Goal: Task Accomplishment & Management: Use online tool/utility

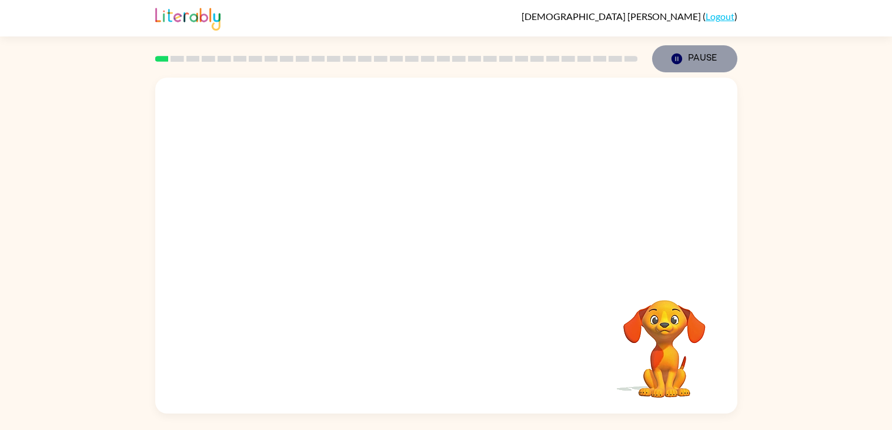
click at [706, 71] on button "Pause Pause" at bounding box center [694, 58] width 85 height 27
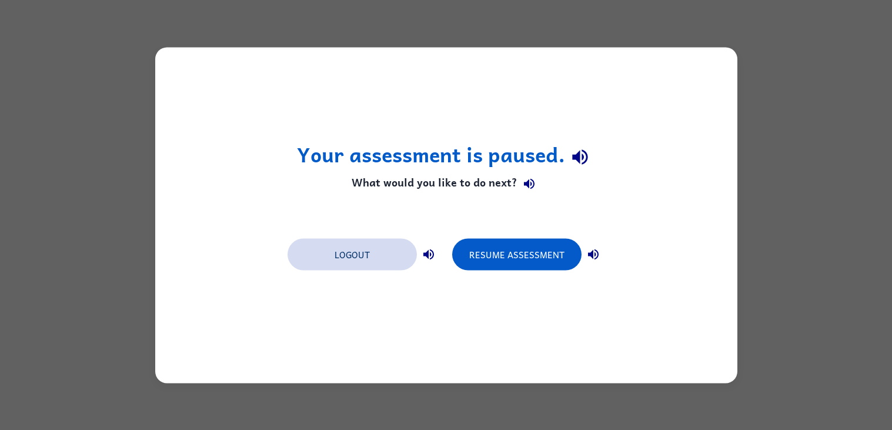
click at [389, 255] on button "Logout" at bounding box center [352, 254] width 129 height 32
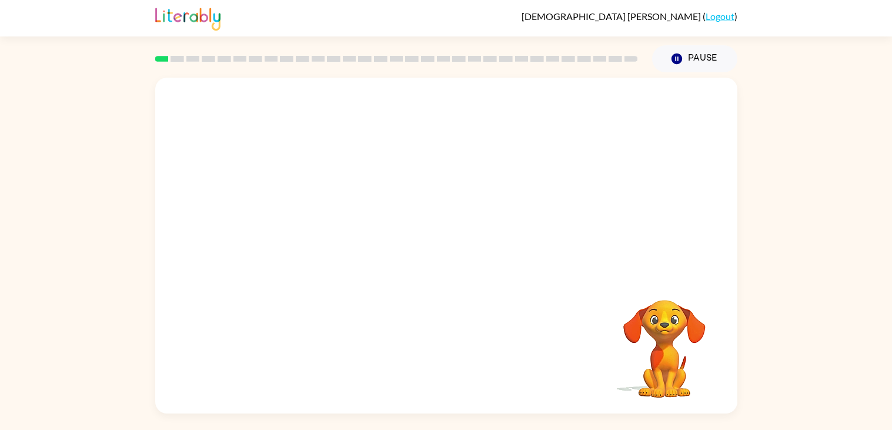
click at [417, 198] on video "Your browser must support playing .mp4 files to use Literably. Please try using…" at bounding box center [446, 177] width 582 height 198
click at [390, 211] on video "Your browser must support playing .mp4 files to use Literably. Please try using…" at bounding box center [446, 177] width 582 height 198
click at [461, 219] on div at bounding box center [446, 246] width 582 height 336
click at [454, 230] on button "button" at bounding box center [446, 251] width 75 height 43
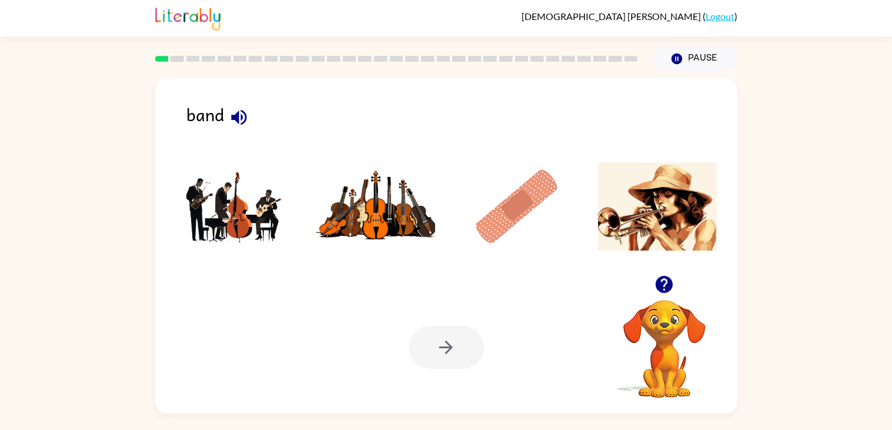
click at [235, 121] on icon "button" at bounding box center [238, 116] width 15 height 15
click at [248, 187] on img at bounding box center [235, 206] width 119 height 88
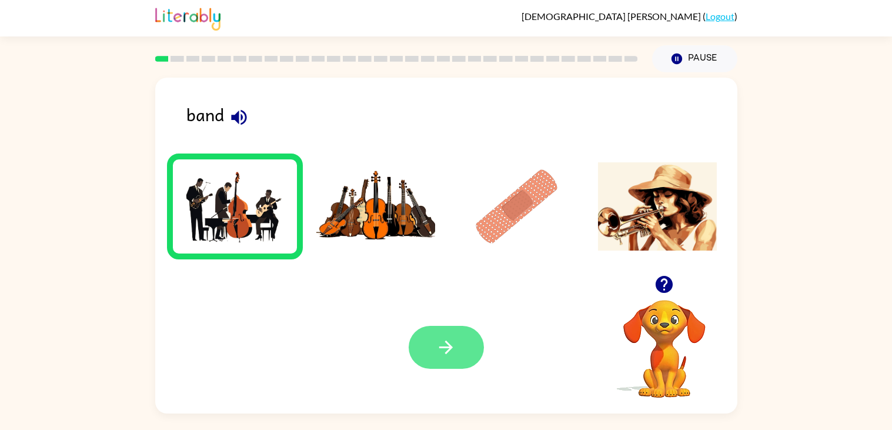
click at [430, 329] on button "button" at bounding box center [446, 347] width 75 height 43
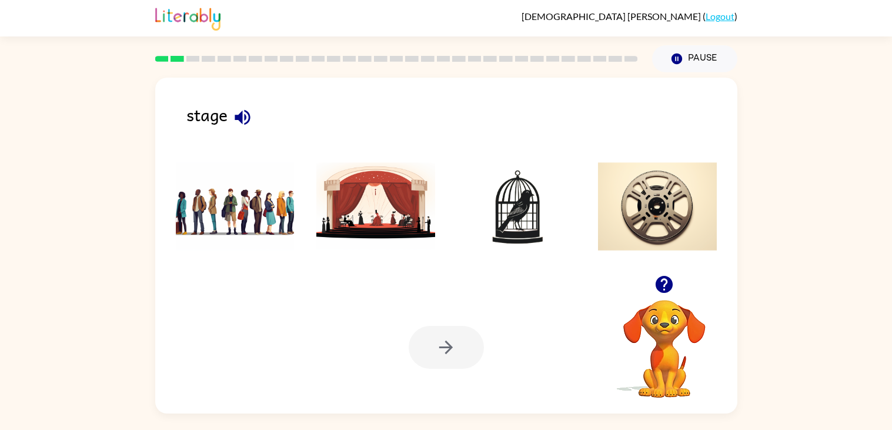
click at [243, 119] on icon "button" at bounding box center [242, 117] width 21 height 21
click at [368, 197] on img at bounding box center [375, 206] width 119 height 88
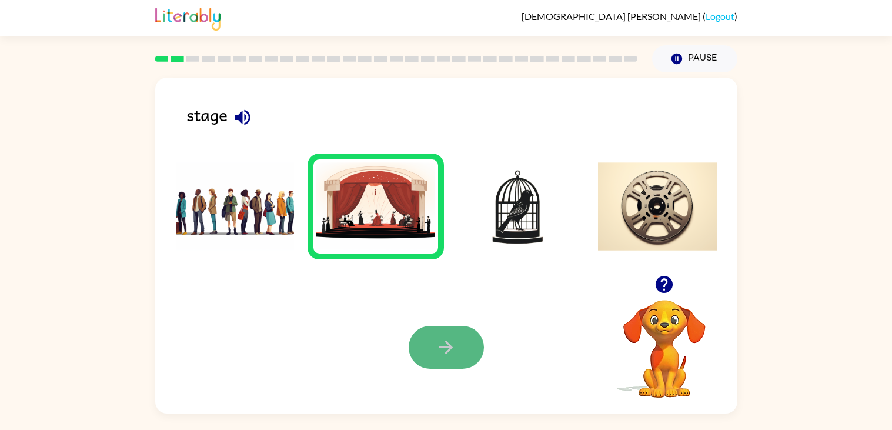
click at [427, 338] on button "button" at bounding box center [446, 347] width 75 height 43
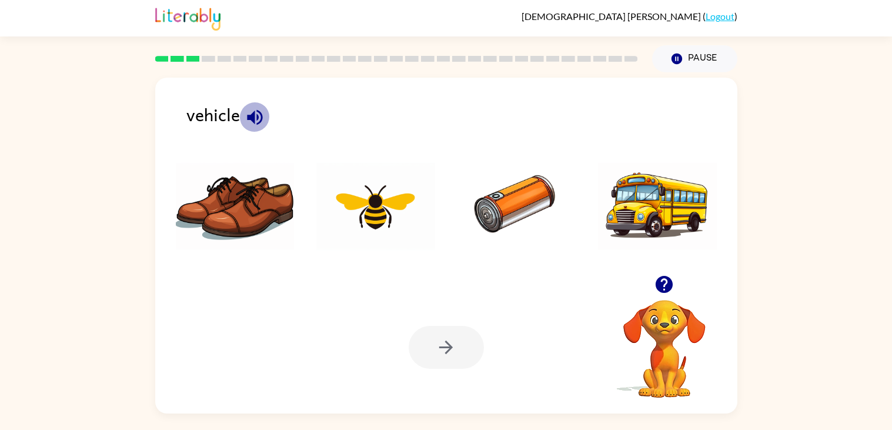
click at [248, 117] on icon "button" at bounding box center [254, 116] width 15 height 15
click at [649, 169] on img at bounding box center [657, 206] width 119 height 88
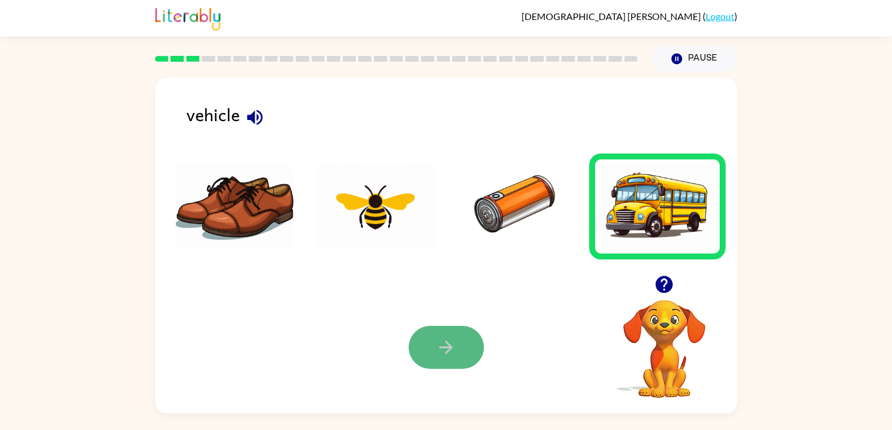
click at [482, 348] on button "button" at bounding box center [446, 347] width 75 height 43
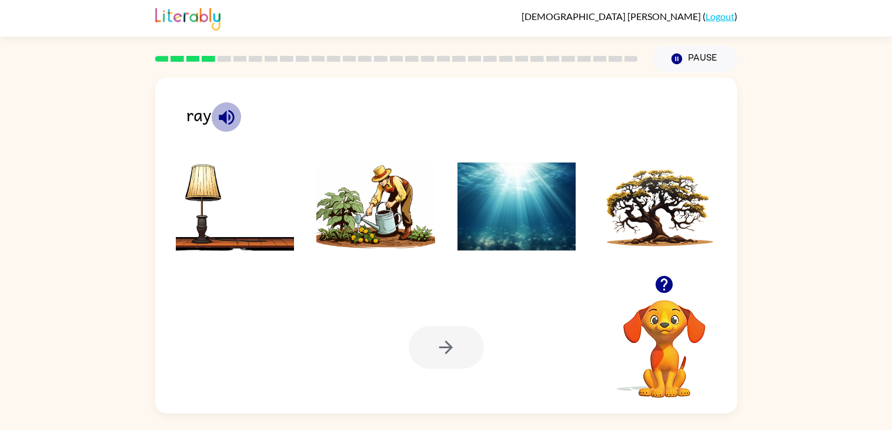
click at [223, 112] on icon "button" at bounding box center [226, 117] width 21 height 21
click at [229, 113] on icon "button" at bounding box center [226, 117] width 21 height 21
click at [390, 203] on img at bounding box center [375, 206] width 119 height 88
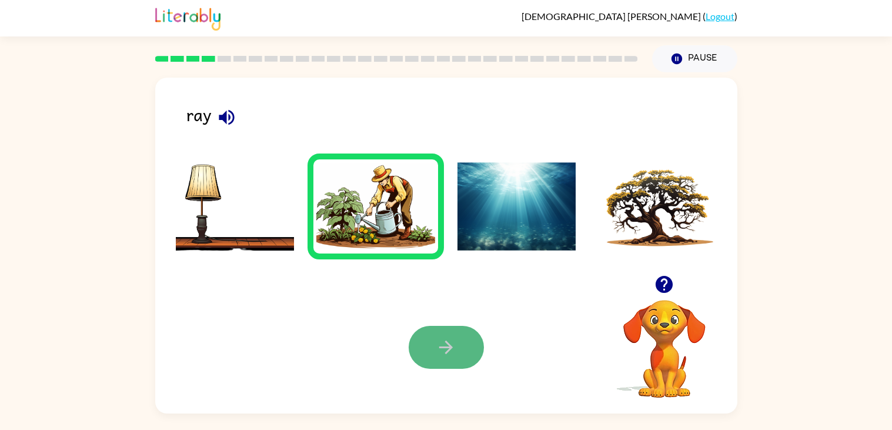
click at [472, 349] on button "button" at bounding box center [446, 347] width 75 height 43
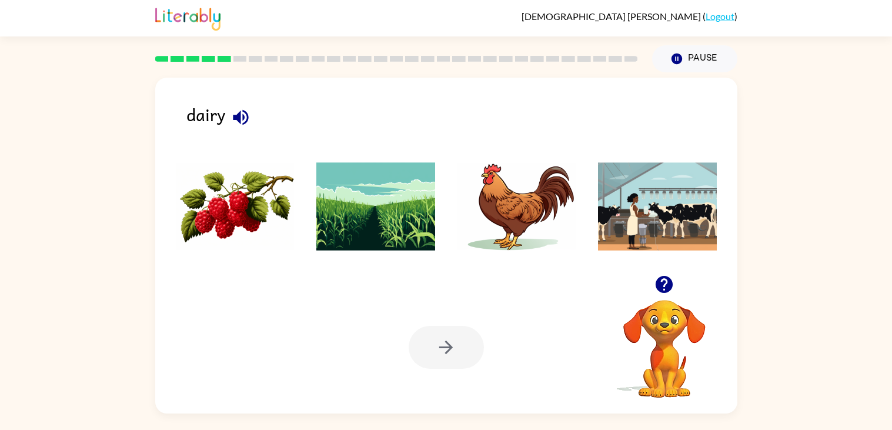
click at [229, 109] on button "button" at bounding box center [241, 117] width 30 height 30
click at [397, 231] on img at bounding box center [375, 206] width 119 height 88
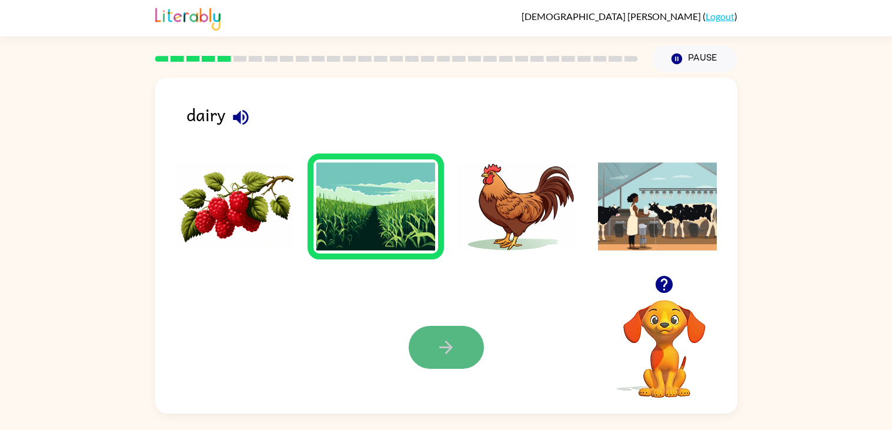
click at [435, 348] on button "button" at bounding box center [446, 347] width 75 height 43
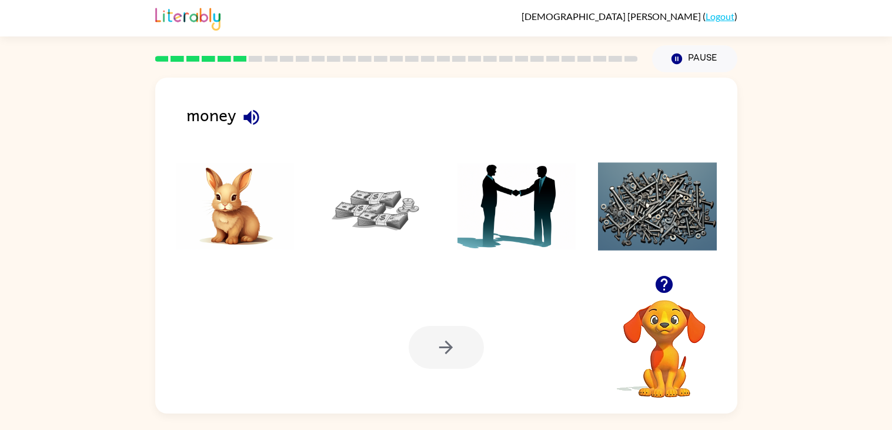
click at [393, 213] on img at bounding box center [375, 206] width 119 height 88
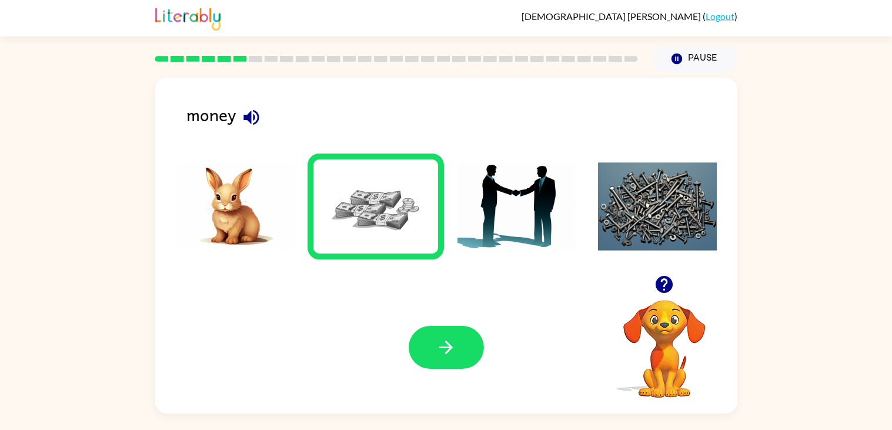
click at [462, 265] on ul at bounding box center [446, 209] width 559 height 112
click at [439, 350] on icon "button" at bounding box center [446, 347] width 21 height 21
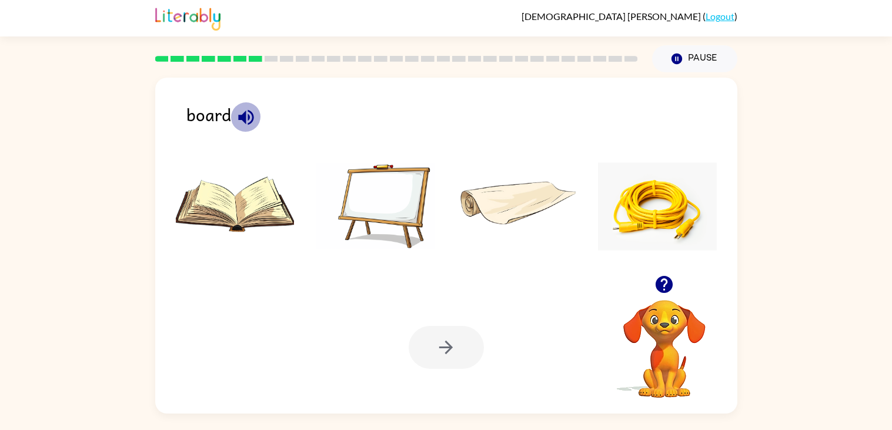
click at [244, 113] on icon "button" at bounding box center [245, 116] width 15 height 15
click at [458, 174] on img at bounding box center [516, 206] width 119 height 88
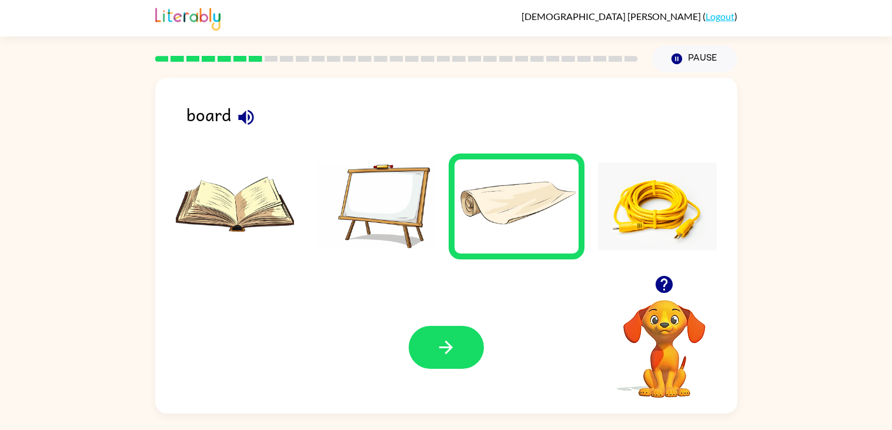
click at [433, 181] on img at bounding box center [375, 206] width 119 height 88
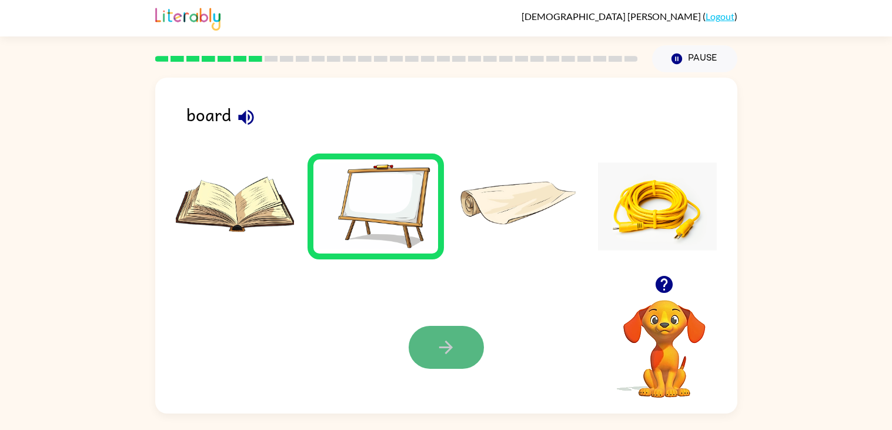
click at [447, 351] on icon "button" at bounding box center [446, 347] width 14 height 14
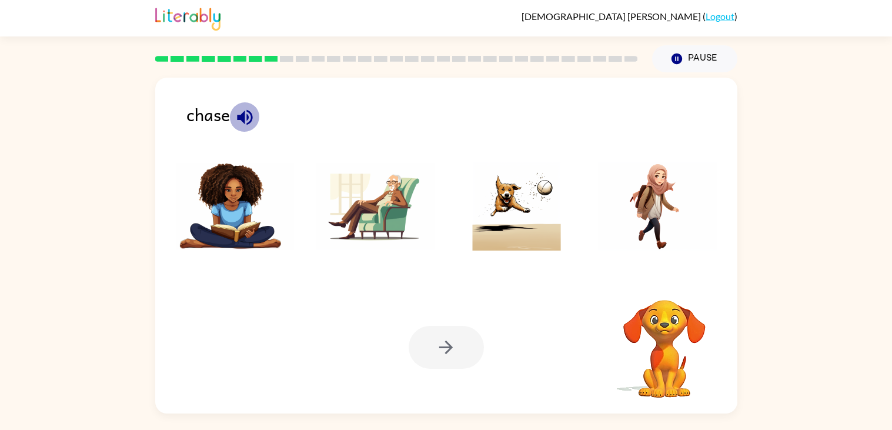
click at [240, 116] on icon "button" at bounding box center [244, 116] width 15 height 15
click at [515, 192] on img at bounding box center [516, 206] width 119 height 88
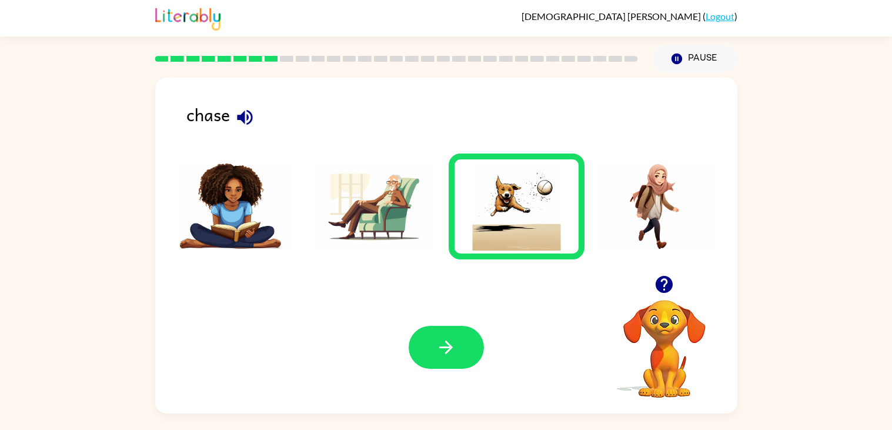
click at [449, 310] on div "Your browser must support playing .mp4 files to use Literably. Please try using…" at bounding box center [446, 347] width 582 height 132
click at [453, 325] on div "Your browser must support playing .mp4 files to use Literably. Please try using…" at bounding box center [446, 347] width 582 height 132
click at [444, 335] on button "button" at bounding box center [446, 347] width 75 height 43
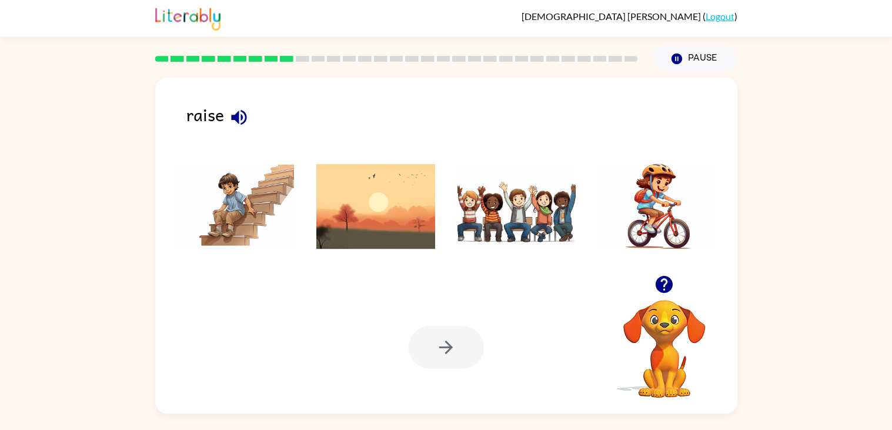
click at [236, 118] on icon "button" at bounding box center [238, 116] width 15 height 15
click at [540, 201] on img at bounding box center [516, 206] width 119 height 88
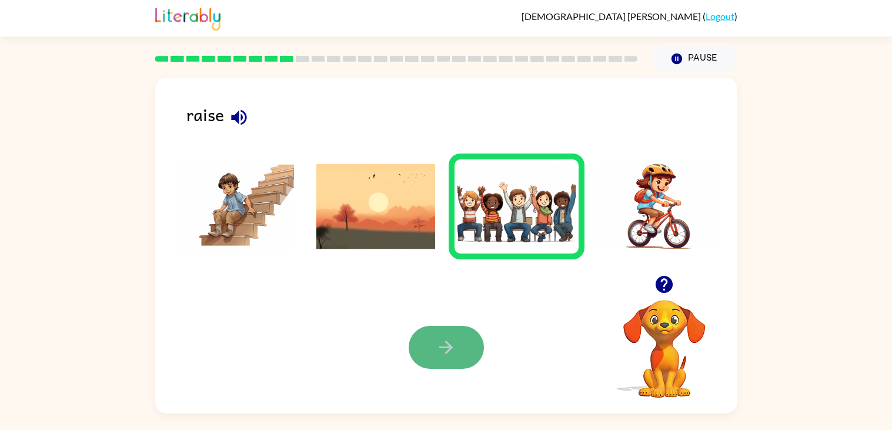
click at [442, 337] on icon "button" at bounding box center [446, 347] width 21 height 21
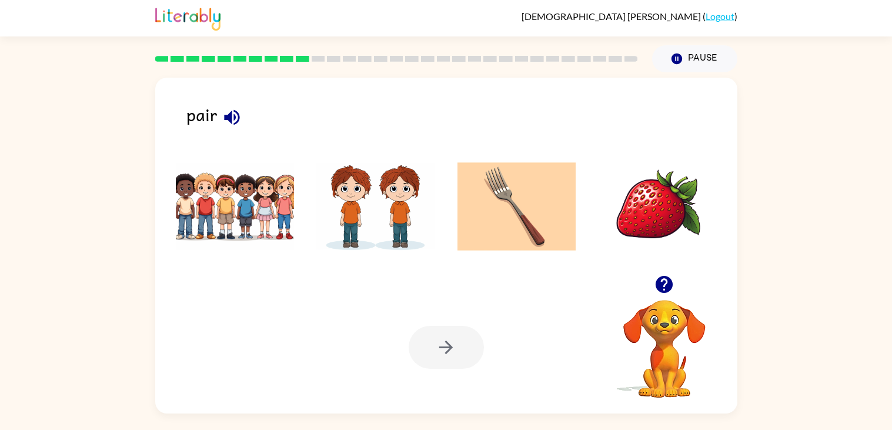
click at [228, 121] on icon "button" at bounding box center [231, 116] width 15 height 15
click at [352, 205] on img at bounding box center [375, 206] width 119 height 88
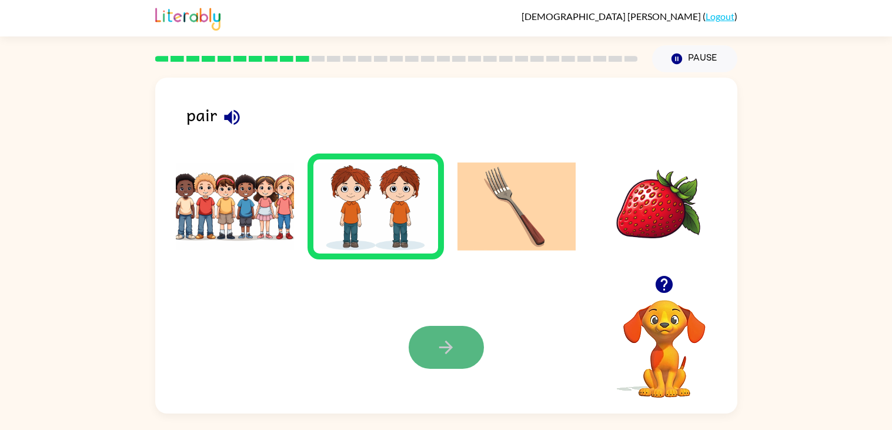
click at [425, 335] on button "button" at bounding box center [446, 347] width 75 height 43
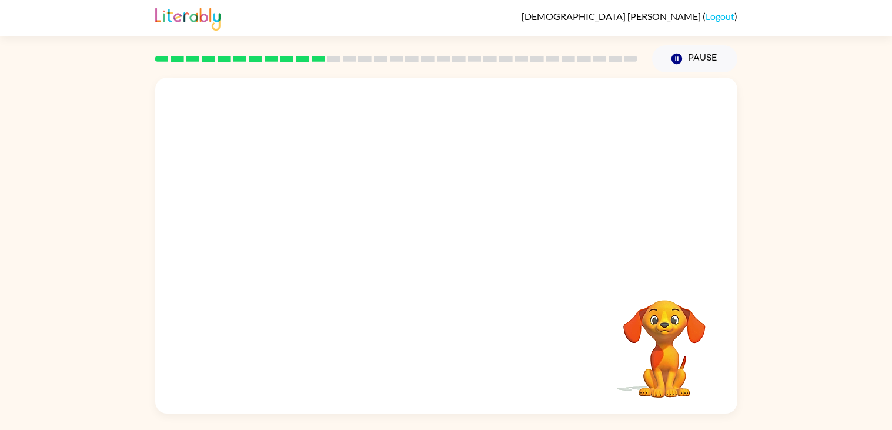
click at [557, 260] on div at bounding box center [446, 177] width 582 height 198
click at [455, 250] on div at bounding box center [446, 251] width 75 height 43
click at [455, 250] on icon "button" at bounding box center [446, 251] width 21 height 21
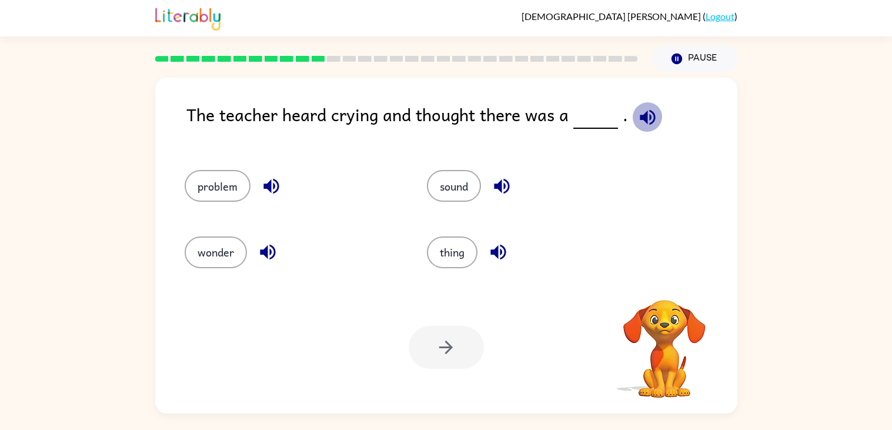
click at [646, 115] on icon "button" at bounding box center [647, 116] width 15 height 15
click at [222, 179] on button "problem" at bounding box center [218, 186] width 66 height 32
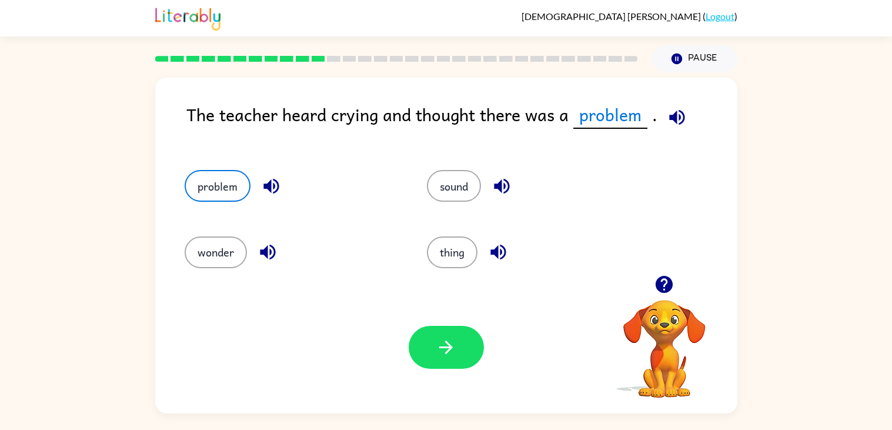
click at [261, 183] on icon "button" at bounding box center [271, 186] width 21 height 21
click at [266, 246] on icon "button" at bounding box center [267, 252] width 15 height 15
click at [502, 184] on icon "button" at bounding box center [501, 186] width 15 height 15
click at [467, 175] on button "sound" at bounding box center [454, 186] width 54 height 32
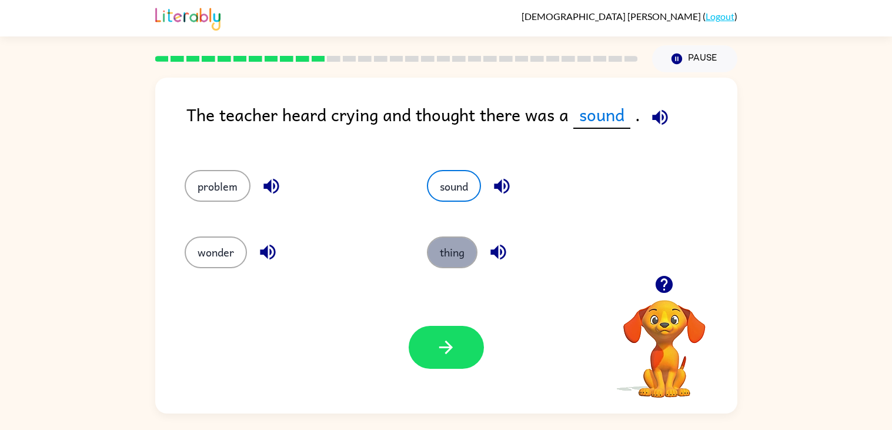
click at [462, 259] on button "thing" at bounding box center [452, 252] width 51 height 32
click at [494, 249] on icon "button" at bounding box center [497, 252] width 15 height 15
click at [495, 248] on icon "button" at bounding box center [497, 252] width 15 height 15
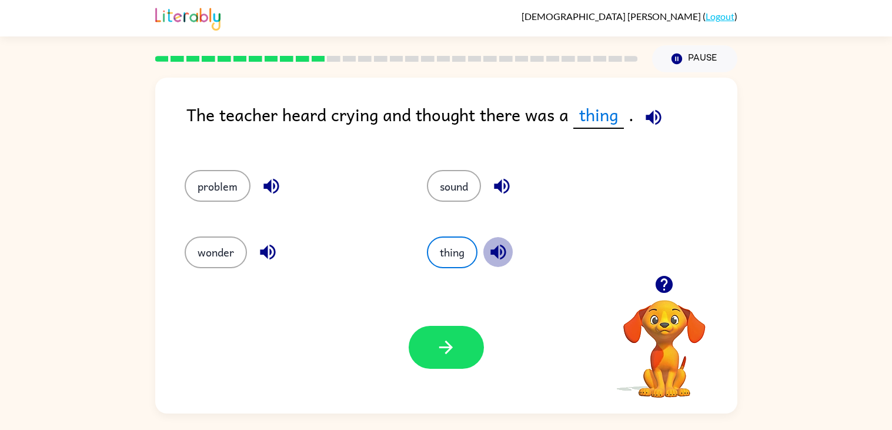
click at [495, 248] on icon "button" at bounding box center [497, 252] width 15 height 15
click at [265, 183] on icon "button" at bounding box center [270, 186] width 15 height 15
click at [223, 183] on button "problem" at bounding box center [218, 186] width 66 height 32
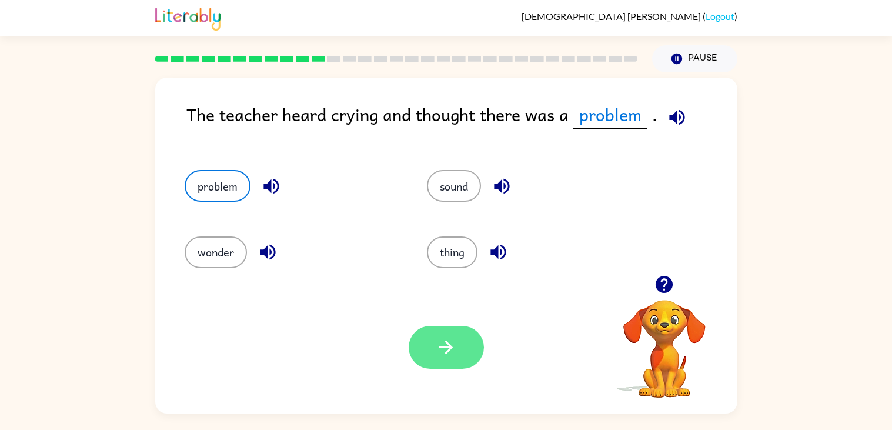
click at [449, 327] on button "button" at bounding box center [446, 347] width 75 height 43
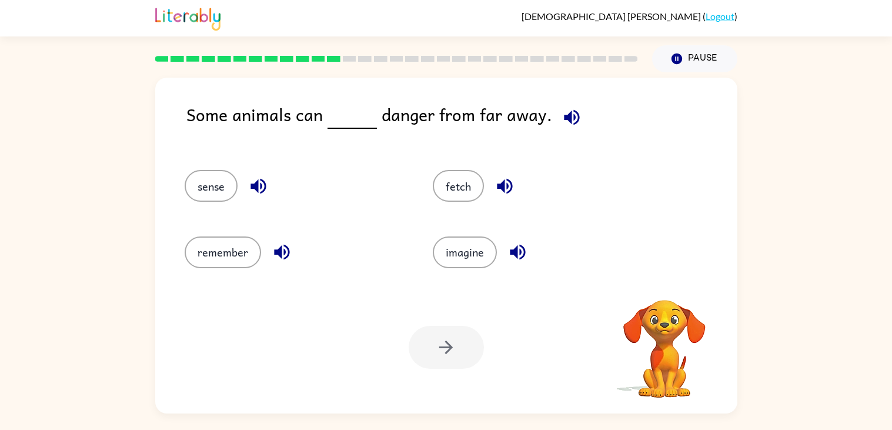
click at [571, 111] on icon "button" at bounding box center [572, 117] width 21 height 21
click at [573, 115] on icon "button" at bounding box center [571, 116] width 15 height 15
click at [259, 181] on icon "button" at bounding box center [258, 186] width 21 height 21
click at [286, 254] on icon "button" at bounding box center [281, 252] width 15 height 15
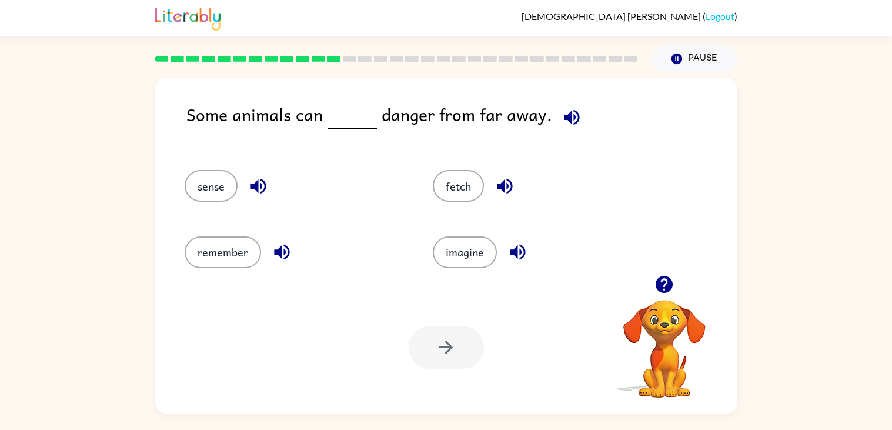
click at [502, 185] on icon "button" at bounding box center [504, 186] width 15 height 15
click at [516, 255] on icon "button" at bounding box center [517, 252] width 21 height 21
click at [220, 171] on button "sense" at bounding box center [211, 186] width 53 height 32
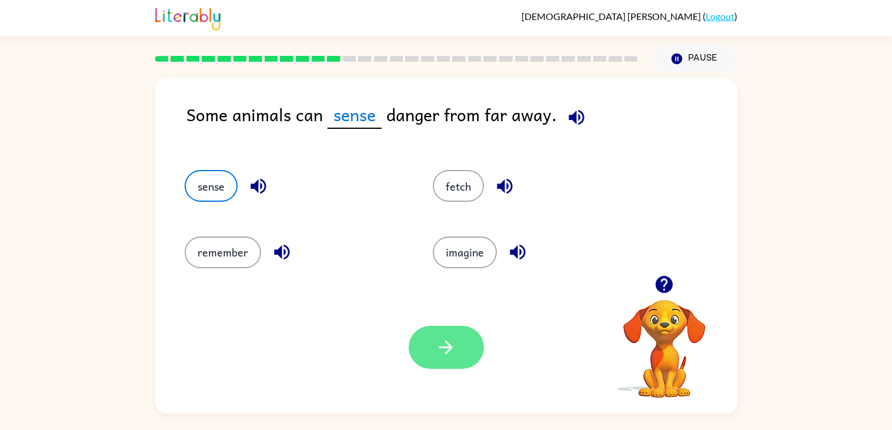
click at [465, 364] on button "button" at bounding box center [446, 347] width 75 height 43
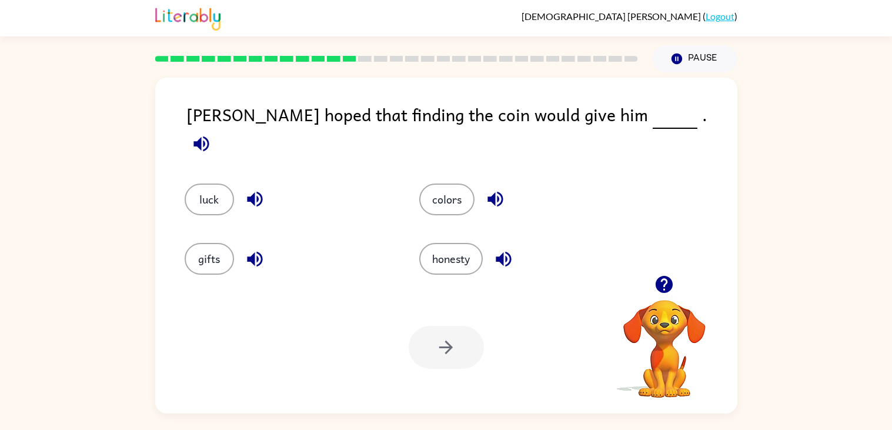
click at [209, 136] on icon "button" at bounding box center [200, 143] width 15 height 15
click at [212, 133] on icon "button" at bounding box center [201, 143] width 21 height 21
click at [213, 183] on button "luck" at bounding box center [209, 199] width 49 height 32
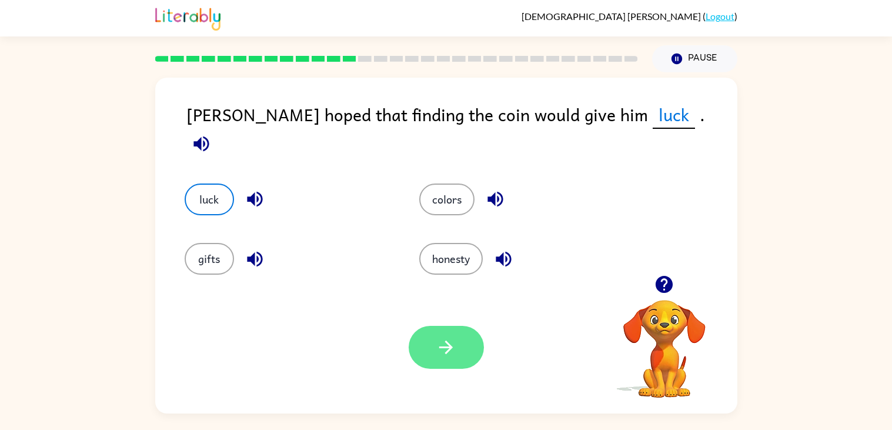
click at [456, 342] on button "button" at bounding box center [446, 347] width 75 height 43
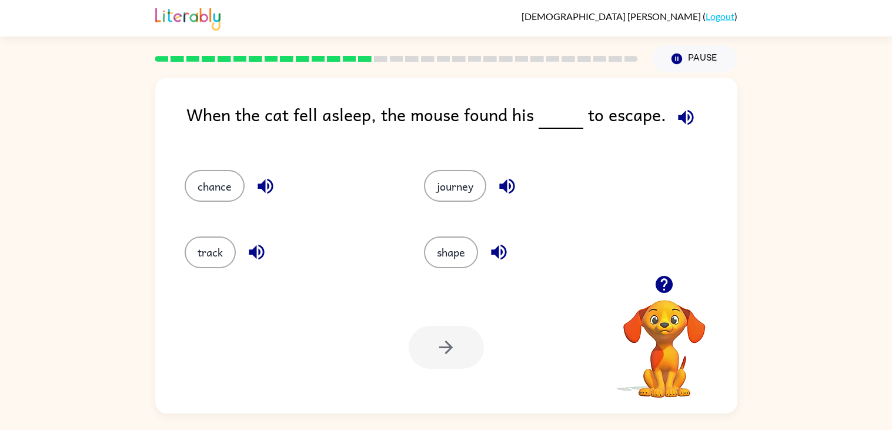
click at [684, 113] on icon "button" at bounding box center [686, 117] width 21 height 21
click at [499, 182] on icon "button" at bounding box center [507, 186] width 21 height 21
click at [501, 260] on icon "button" at bounding box center [499, 252] width 21 height 21
click at [253, 250] on icon "button" at bounding box center [256, 252] width 15 height 15
click at [258, 175] on button "button" at bounding box center [265, 186] width 30 height 30
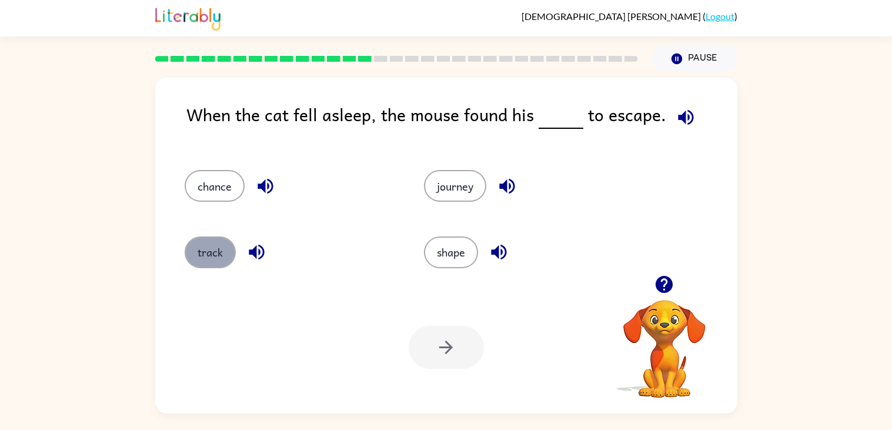
click at [216, 266] on button "track" at bounding box center [210, 252] width 51 height 32
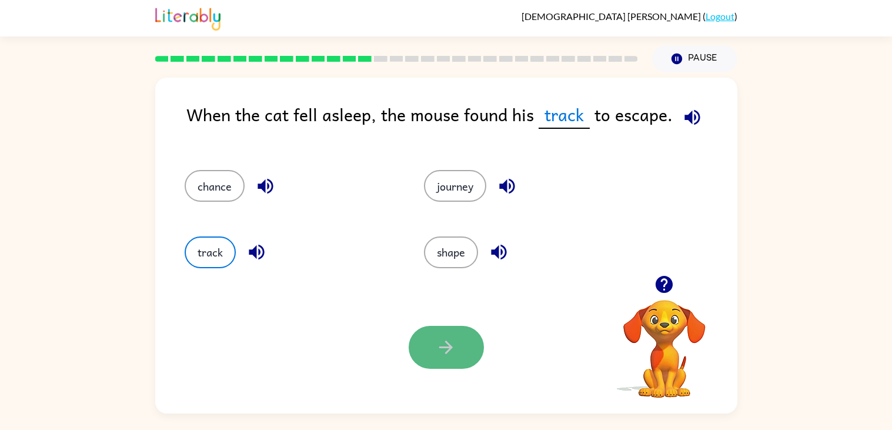
click at [468, 353] on button "button" at bounding box center [446, 347] width 75 height 43
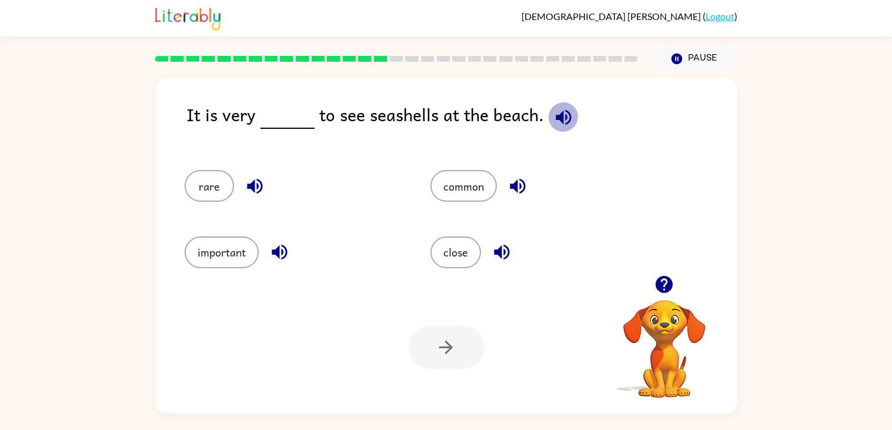
click at [559, 127] on icon "button" at bounding box center [563, 117] width 21 height 21
click at [513, 183] on icon "button" at bounding box center [517, 186] width 15 height 15
click at [495, 249] on icon "button" at bounding box center [502, 252] width 21 height 21
click at [276, 256] on icon "button" at bounding box center [279, 252] width 15 height 15
click at [249, 195] on icon "button" at bounding box center [255, 186] width 21 height 21
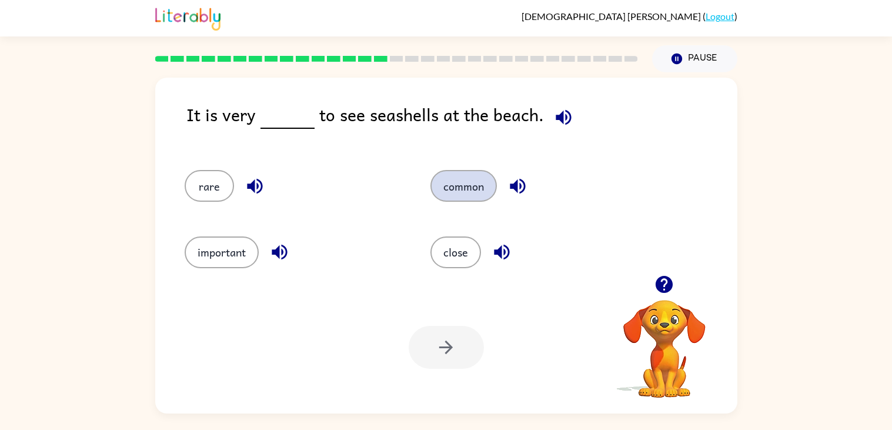
click at [465, 192] on button "common" at bounding box center [463, 186] width 66 height 32
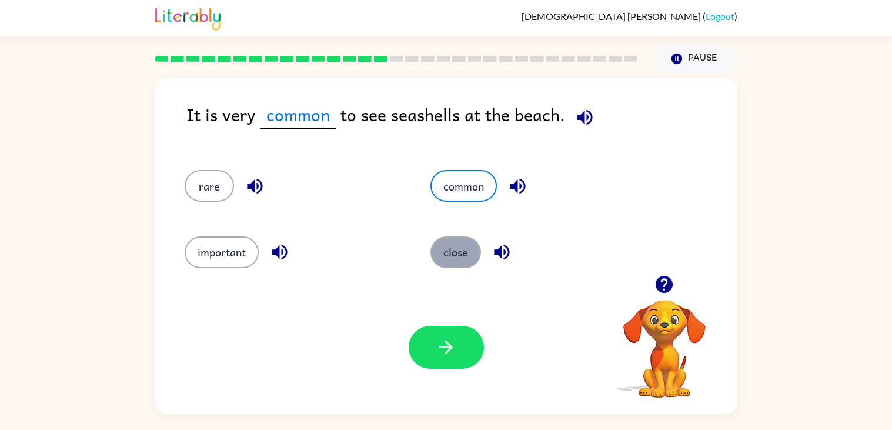
click at [463, 238] on button "close" at bounding box center [455, 252] width 51 height 32
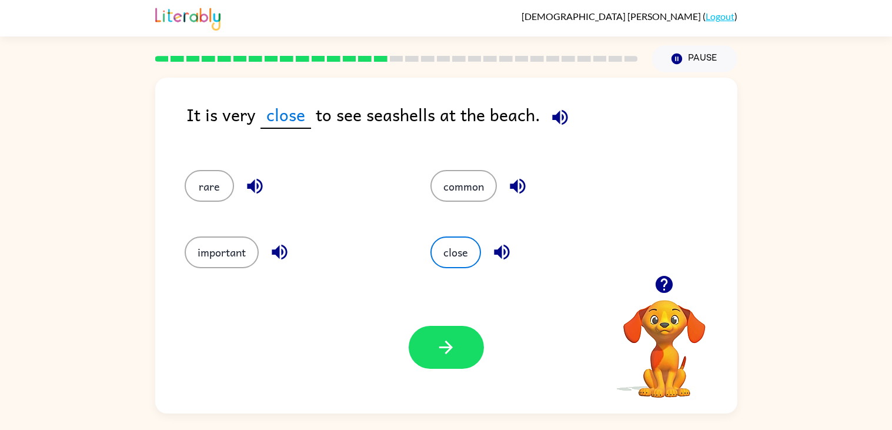
click at [435, 370] on div "Your browser must support playing .mp4 files to use Literably. Please try using…" at bounding box center [446, 347] width 582 height 132
click at [432, 353] on button "button" at bounding box center [446, 347] width 75 height 43
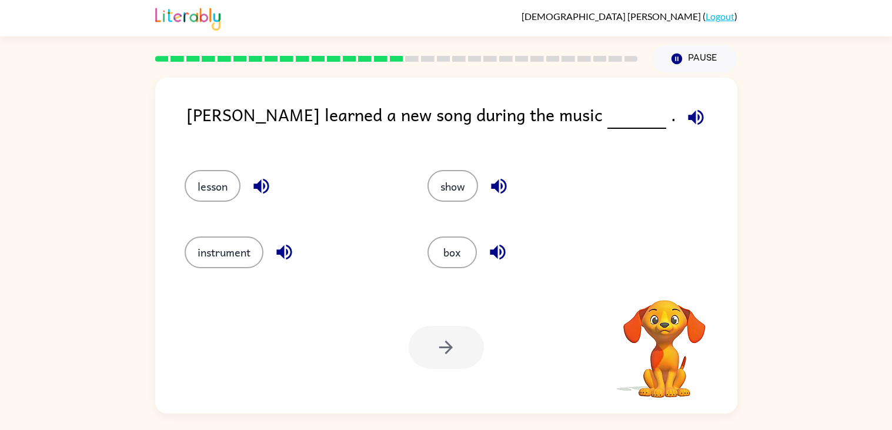
click at [433, 356] on div at bounding box center [446, 347] width 75 height 43
click at [686, 125] on icon "button" at bounding box center [696, 117] width 21 height 21
click at [265, 187] on icon "button" at bounding box center [261, 186] width 21 height 21
click at [288, 251] on icon "button" at bounding box center [284, 252] width 21 height 21
click at [503, 178] on icon "button" at bounding box center [499, 186] width 21 height 21
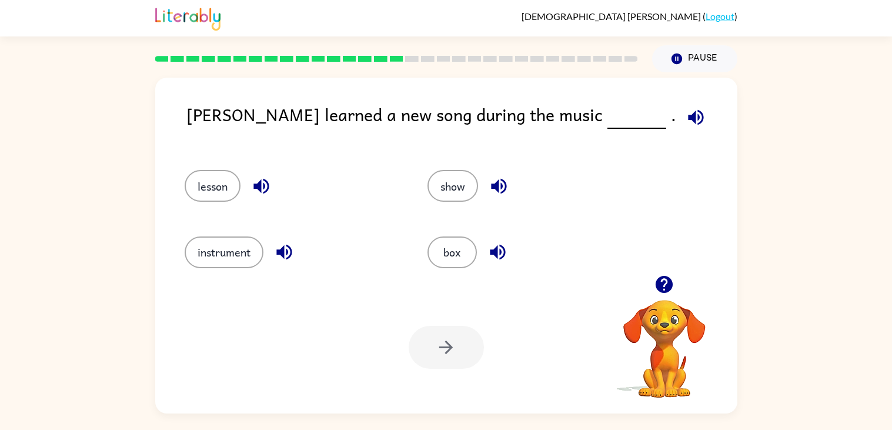
click at [469, 171] on div "show" at bounding box center [535, 186] width 216 height 32
click at [456, 195] on button "show" at bounding box center [452, 186] width 51 height 32
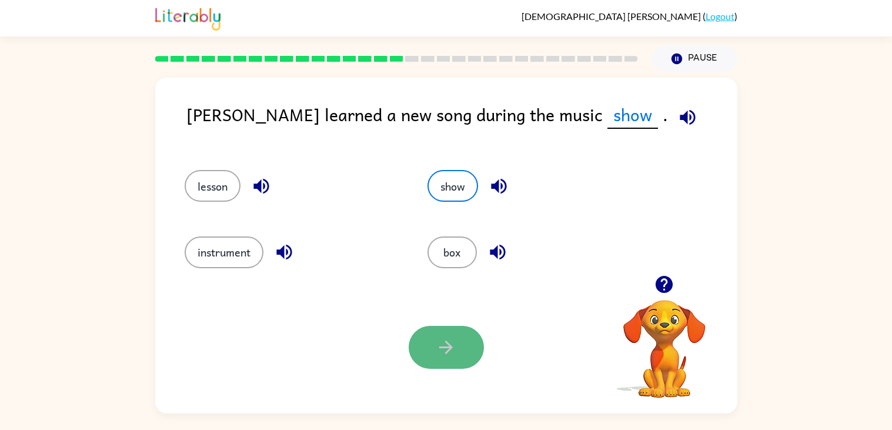
click at [444, 327] on button "button" at bounding box center [446, 347] width 75 height 43
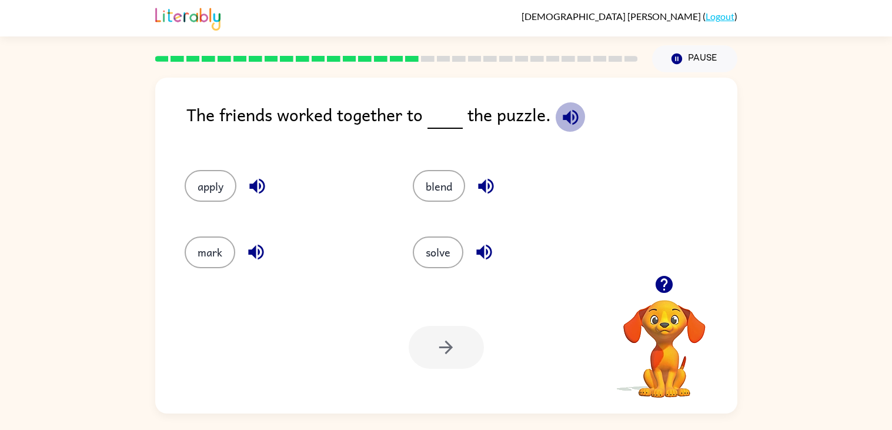
click at [569, 109] on icon "button" at bounding box center [570, 117] width 21 height 21
click at [486, 181] on icon "button" at bounding box center [486, 186] width 21 height 21
click at [474, 249] on icon "button" at bounding box center [484, 252] width 21 height 21
click at [264, 243] on icon "button" at bounding box center [256, 252] width 21 height 21
click at [446, 240] on button "solve" at bounding box center [438, 252] width 51 height 32
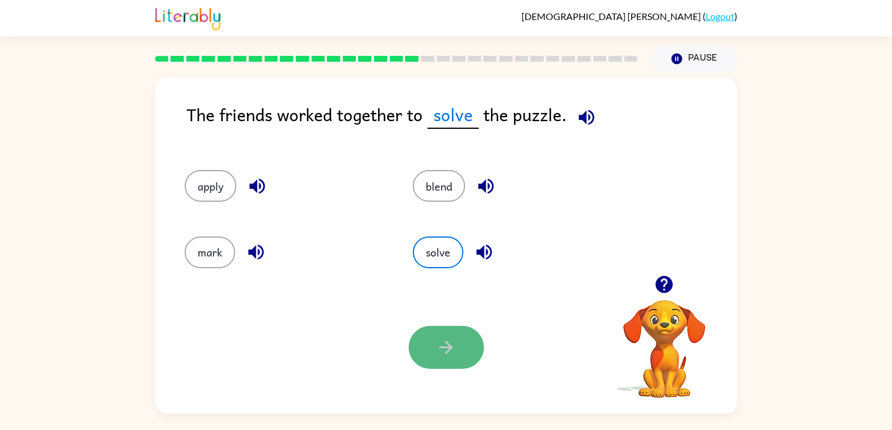
click at [463, 350] on button "button" at bounding box center [446, 347] width 75 height 43
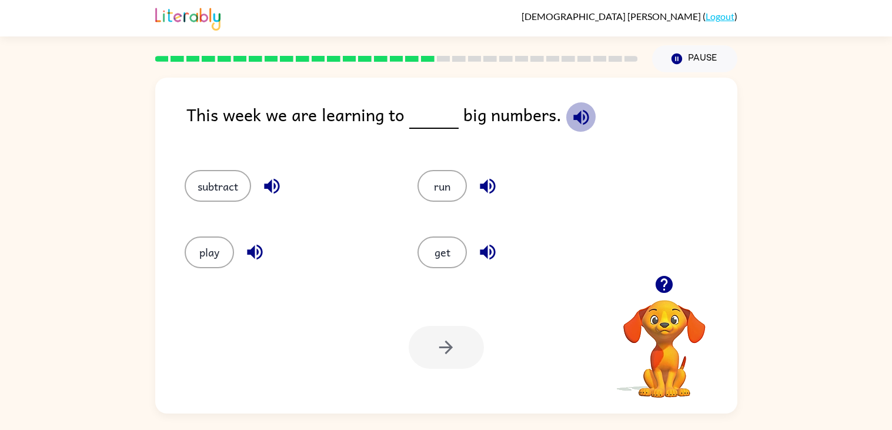
click at [574, 120] on icon "button" at bounding box center [580, 116] width 15 height 15
click at [270, 182] on icon "button" at bounding box center [271, 186] width 15 height 15
click at [581, 108] on icon "button" at bounding box center [581, 117] width 21 height 21
click at [210, 175] on button "subtract" at bounding box center [218, 186] width 66 height 32
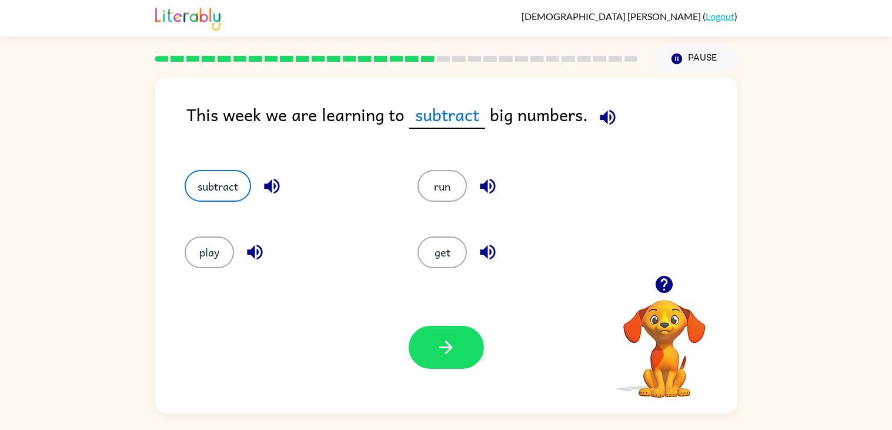
click at [257, 186] on button "button" at bounding box center [272, 186] width 30 height 30
click at [249, 251] on icon "button" at bounding box center [254, 252] width 15 height 15
click at [482, 188] on icon "button" at bounding box center [487, 186] width 15 height 15
click at [486, 256] on icon "button" at bounding box center [487, 252] width 15 height 15
click at [454, 248] on button "get" at bounding box center [441, 252] width 49 height 32
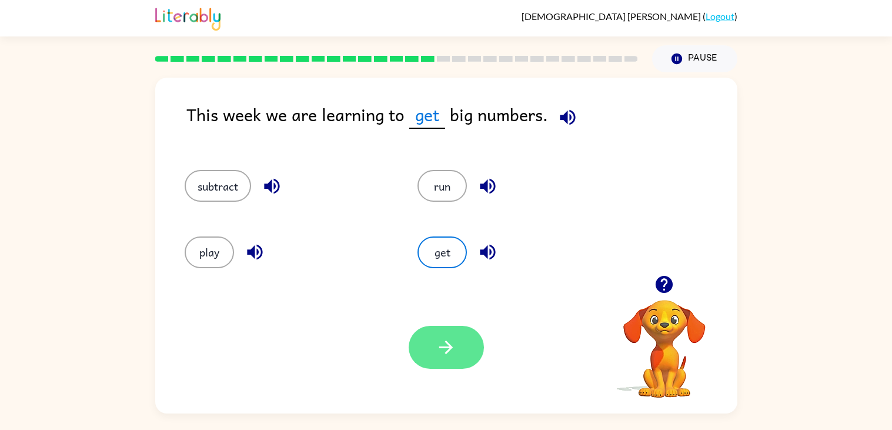
click at [473, 343] on button "button" at bounding box center [446, 347] width 75 height 43
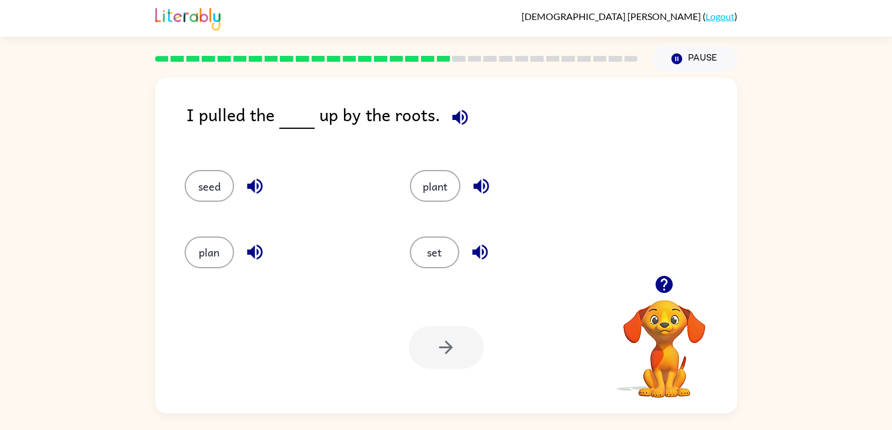
click at [460, 111] on icon "button" at bounding box center [459, 116] width 15 height 15
click at [258, 176] on icon "button" at bounding box center [255, 186] width 21 height 21
click at [480, 258] on icon "button" at bounding box center [480, 252] width 21 height 21
click at [250, 247] on icon "button" at bounding box center [255, 252] width 21 height 21
click at [482, 186] on icon "button" at bounding box center [481, 186] width 21 height 21
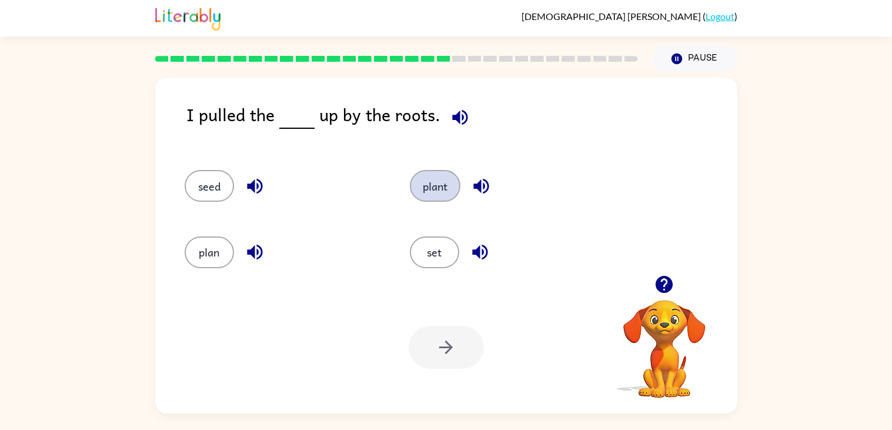
click at [452, 175] on button "plant" at bounding box center [435, 186] width 51 height 32
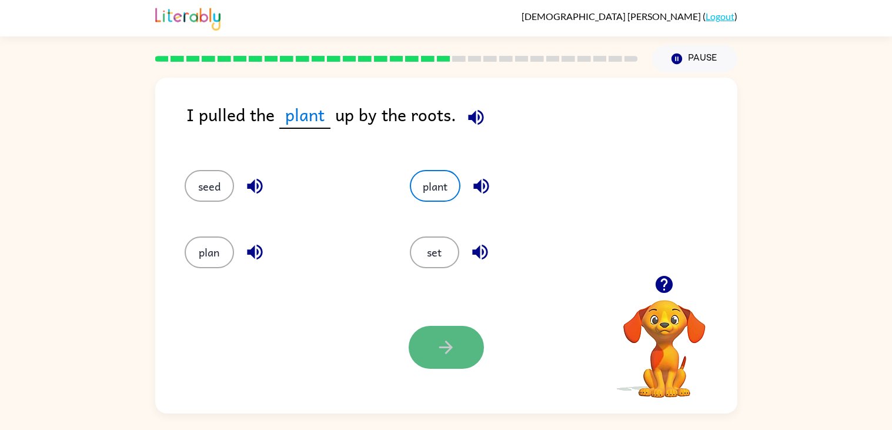
click at [469, 364] on button "button" at bounding box center [446, 347] width 75 height 43
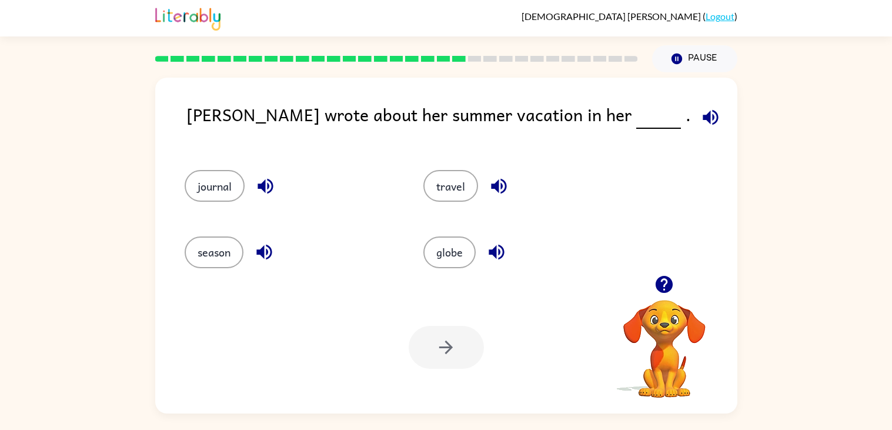
click at [700, 124] on icon "button" at bounding box center [710, 117] width 21 height 21
click at [263, 252] on icon "button" at bounding box center [264, 252] width 21 height 21
click at [263, 176] on icon "button" at bounding box center [265, 186] width 21 height 21
click at [501, 182] on icon "button" at bounding box center [498, 186] width 15 height 15
click at [486, 255] on icon "button" at bounding box center [496, 252] width 21 height 21
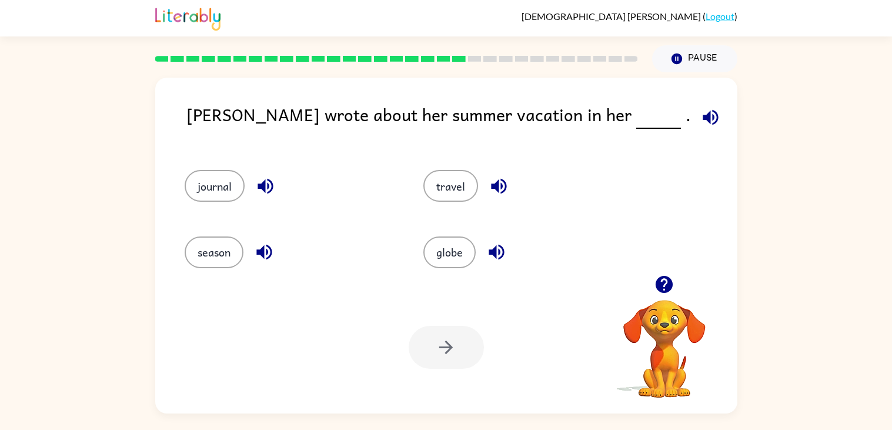
click at [486, 255] on icon "button" at bounding box center [496, 252] width 21 height 21
click at [230, 184] on button "journal" at bounding box center [215, 186] width 60 height 32
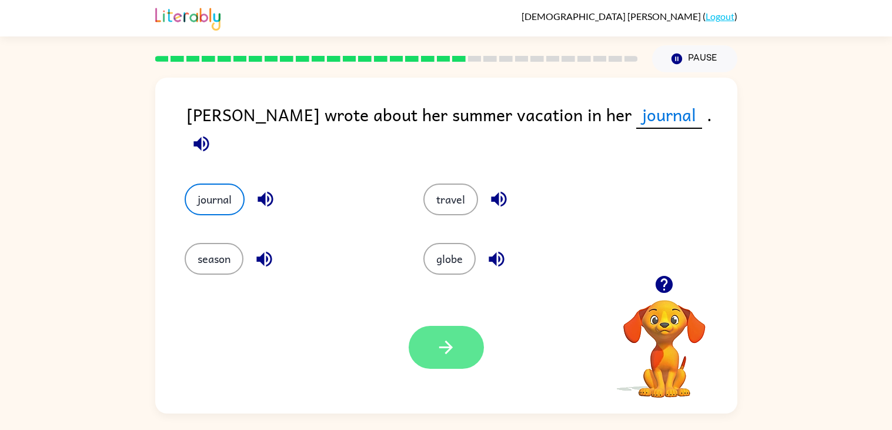
click at [477, 349] on button "button" at bounding box center [446, 347] width 75 height 43
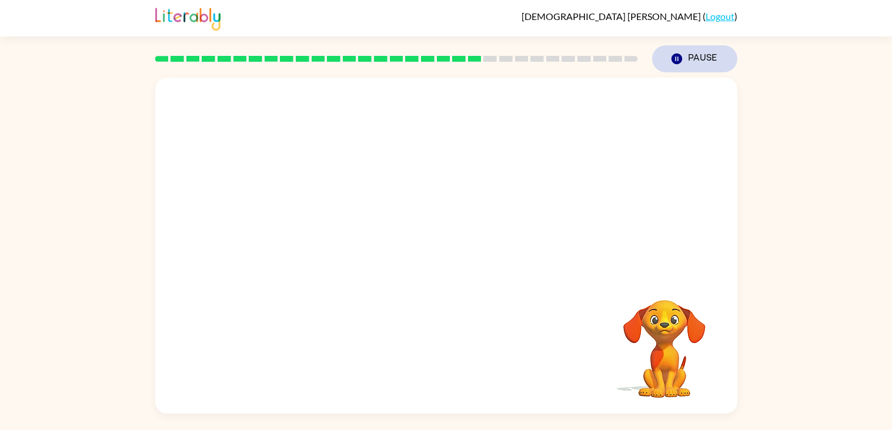
click at [694, 52] on button "Pause Pause" at bounding box center [694, 58] width 85 height 27
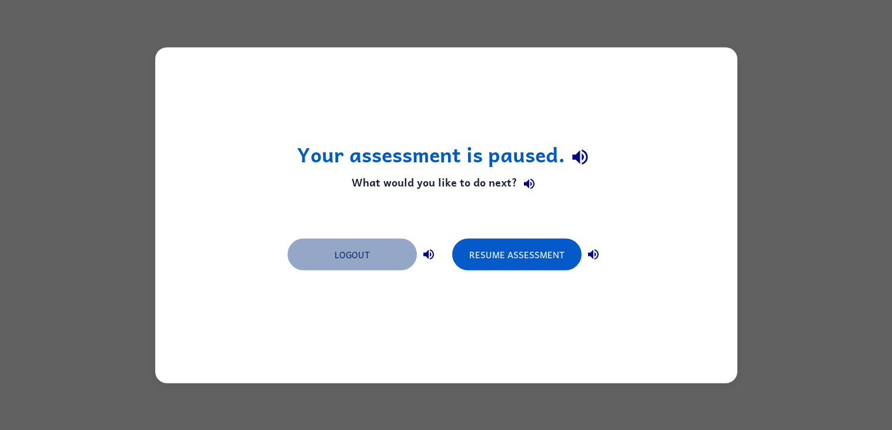
click at [393, 259] on button "Logout" at bounding box center [352, 254] width 129 height 32
